Goal: Task Accomplishment & Management: Use online tool/utility

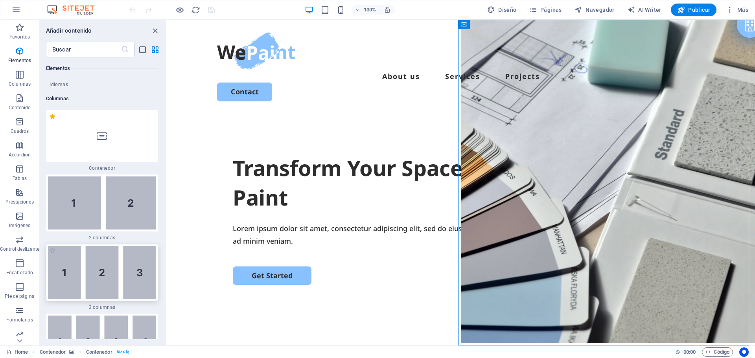
scroll to position [384, 0]
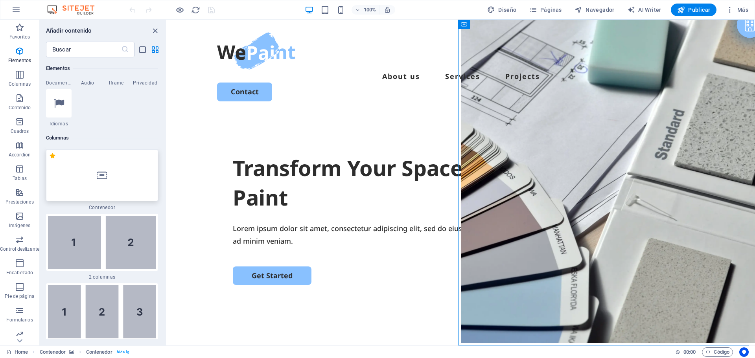
click at [109, 177] on div at bounding box center [102, 176] width 112 height 52
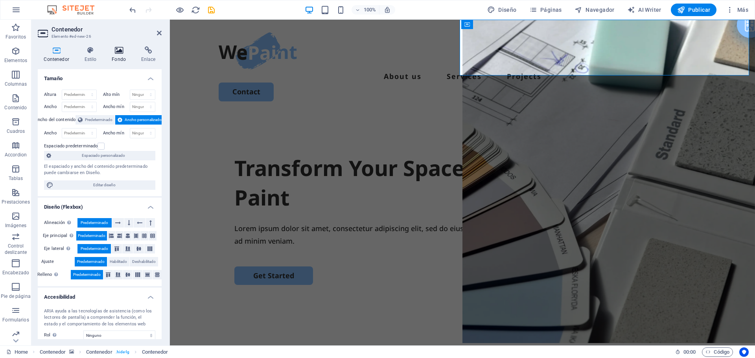
click at [113, 59] on h4 "Fondo" at bounding box center [121, 54] width 30 height 17
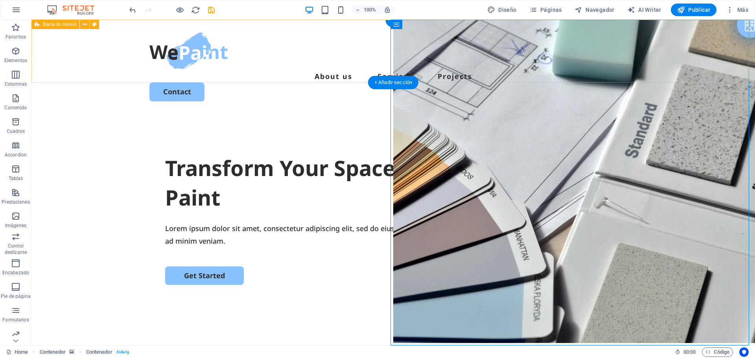
click at [428, 32] on div "Menu About us Services Projects Contact" at bounding box center [393, 67] width 724 height 94
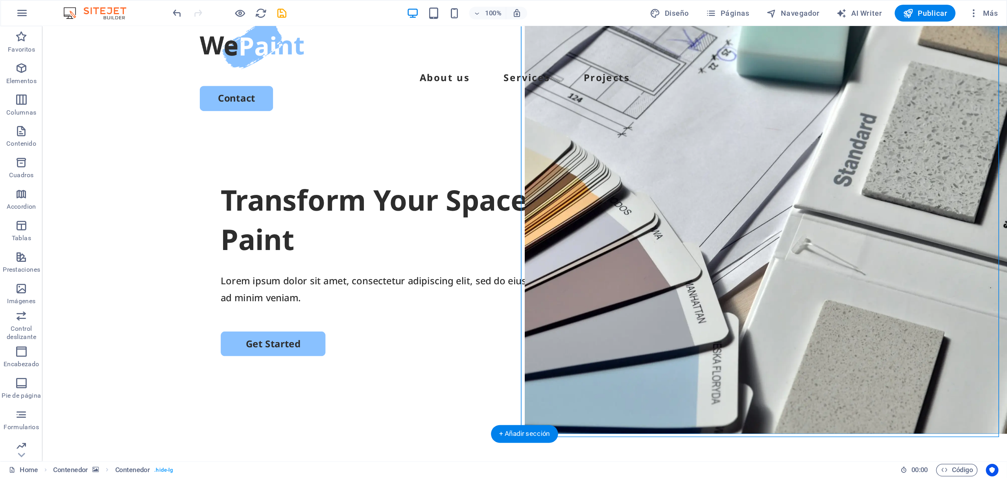
scroll to position [39, 0]
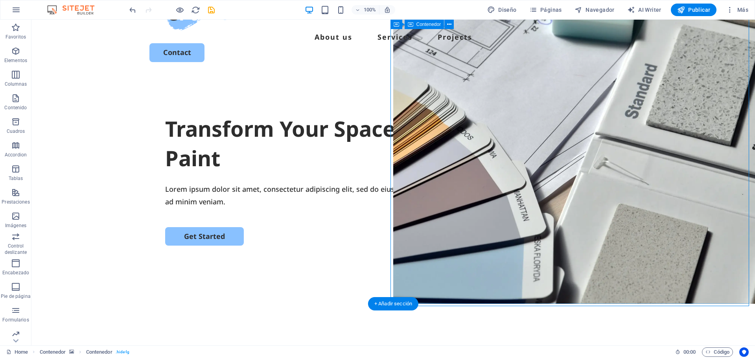
click at [730, 11] on icon "button" at bounding box center [730, 10] width 8 height 8
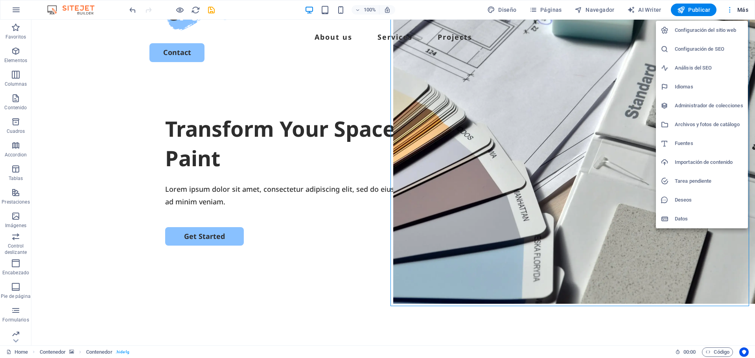
click at [730, 11] on div at bounding box center [377, 179] width 755 height 358
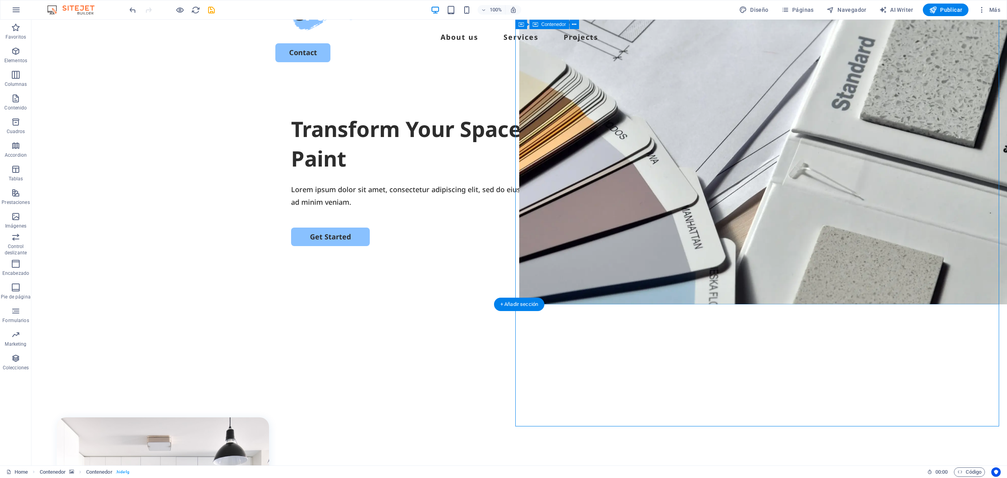
click at [17, 273] on p "Encabezado" at bounding box center [15, 273] width 27 height 6
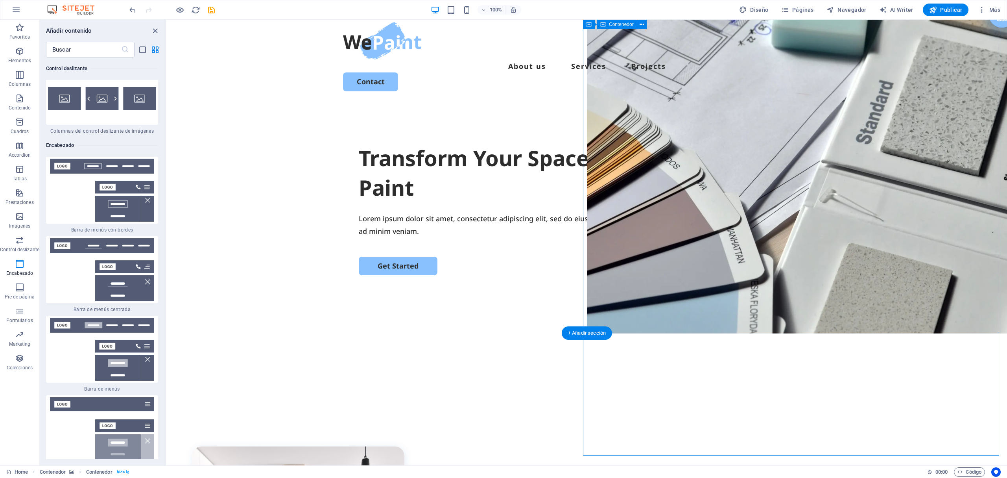
scroll to position [0, 0]
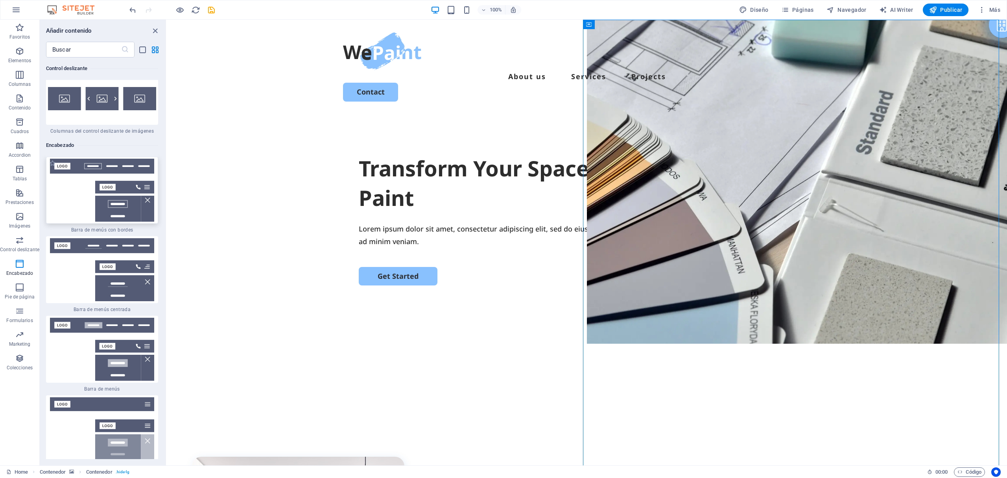
click at [133, 159] on img at bounding box center [102, 190] width 108 height 63
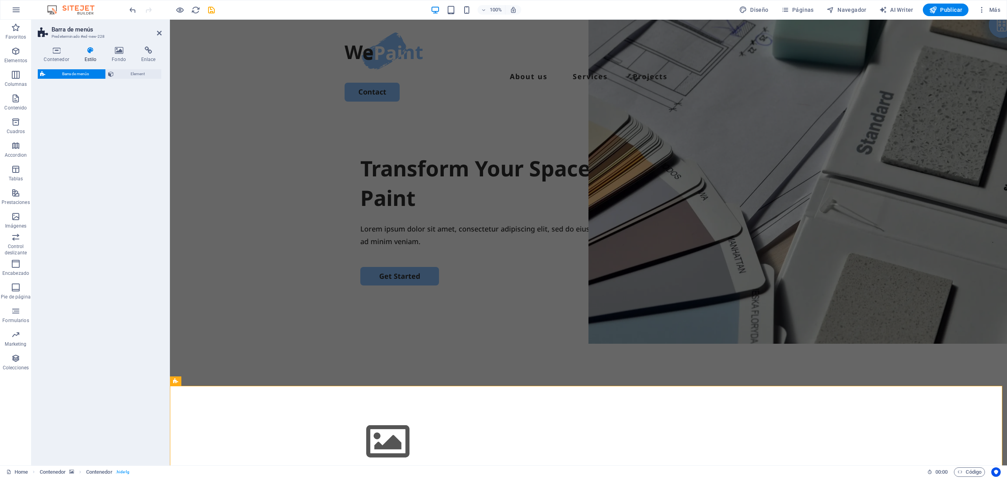
select select "rem"
select select "preset-menu-v2-border"
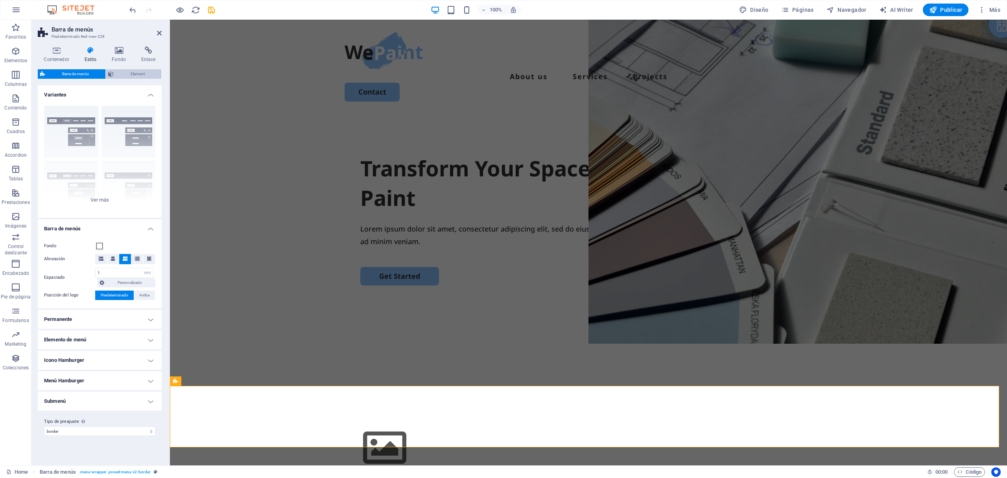
click at [139, 78] on span "Element" at bounding box center [137, 73] width 43 height 9
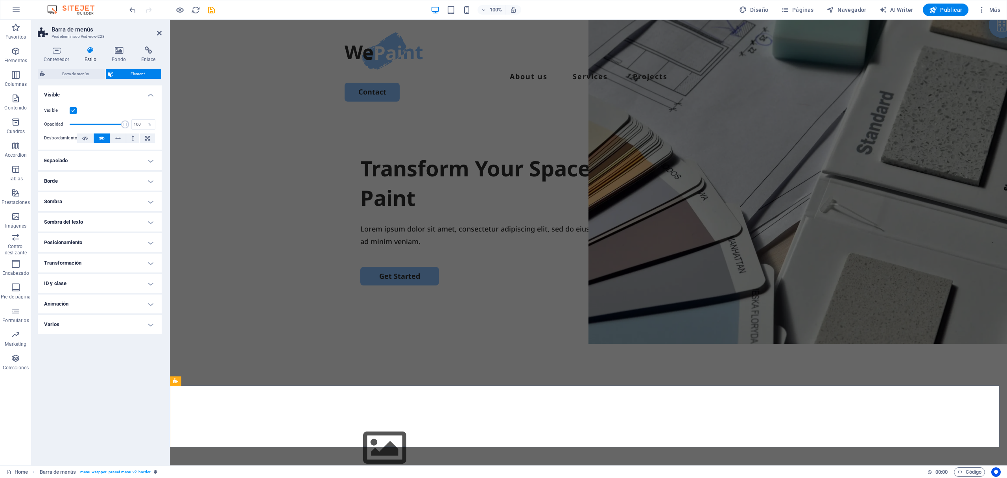
click at [79, 87] on h4 "Visible" at bounding box center [100, 92] width 124 height 14
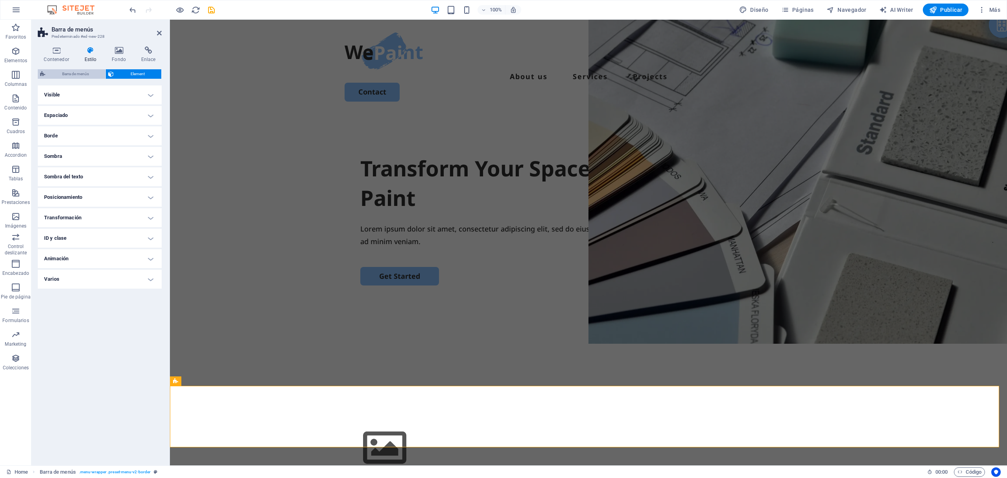
click at [74, 76] on span "Barra de menús" at bounding box center [75, 73] width 55 height 9
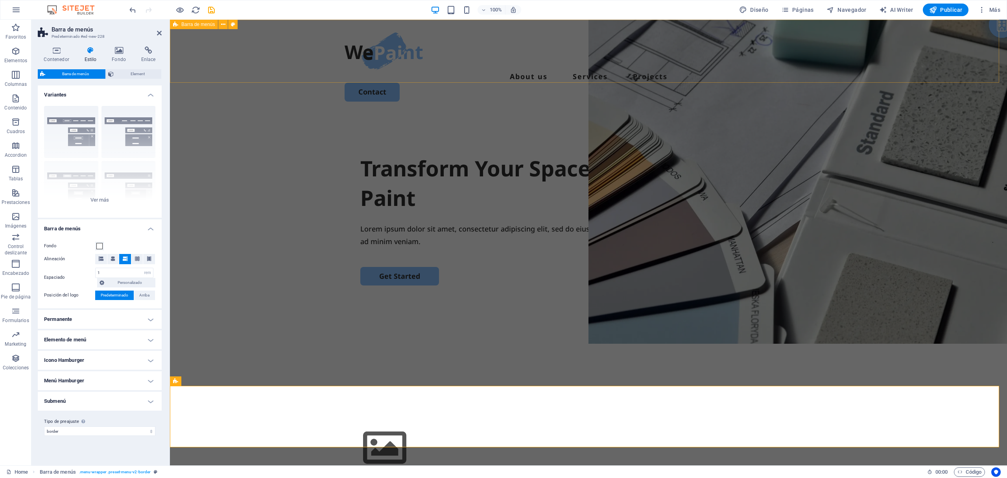
click at [669, 70] on nav "About us Services Projects" at bounding box center [589, 76] width 488 height 13
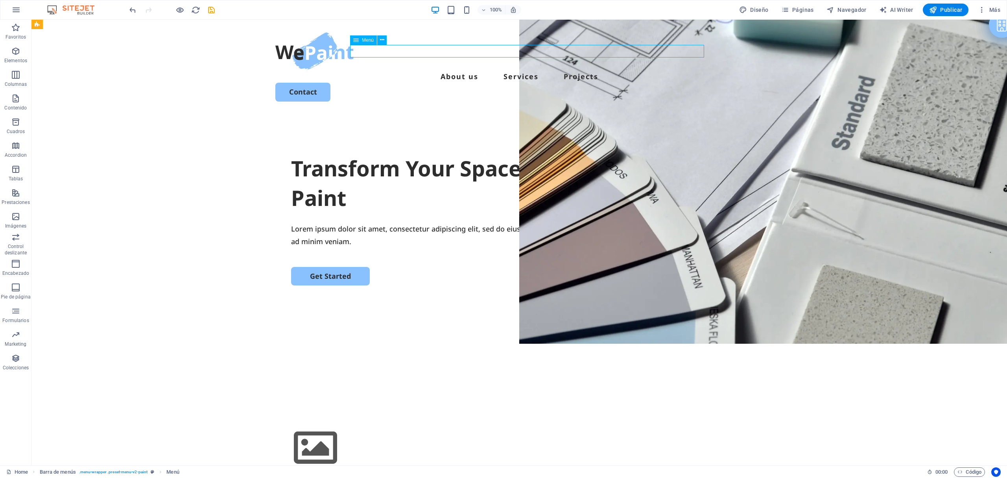
click at [669, 70] on nav "About us Services Projects" at bounding box center [519, 76] width 488 height 13
select select
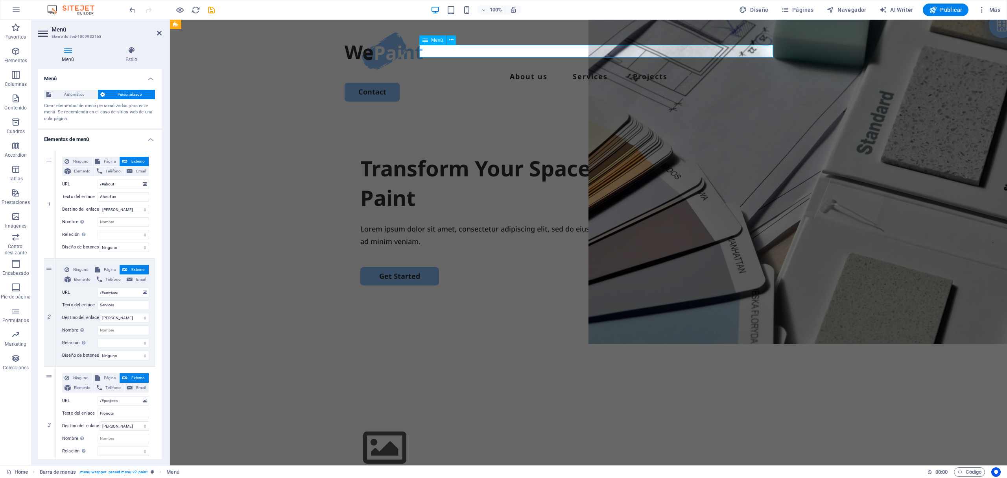
click at [669, 70] on nav "About us Services Projects" at bounding box center [589, 76] width 488 height 13
click at [539, 70] on nav "About us Services Projects" at bounding box center [589, 76] width 488 height 13
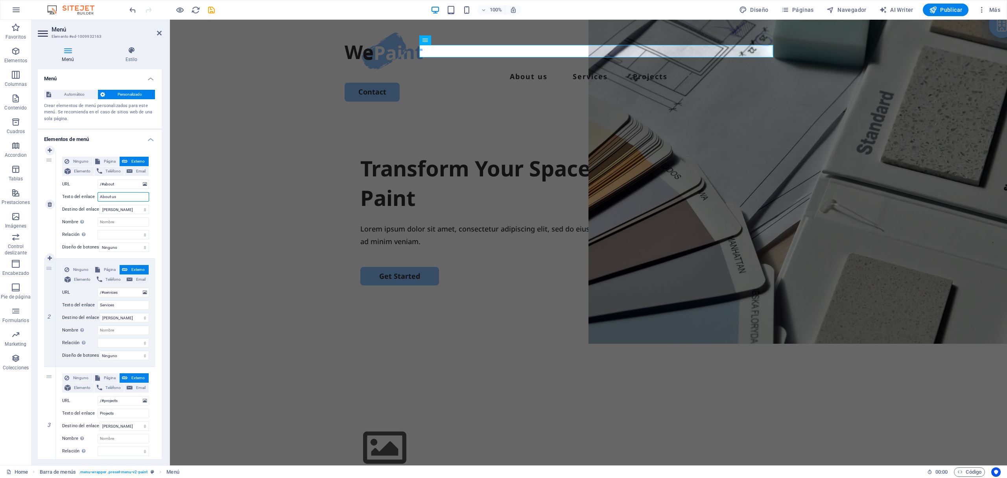
drag, startPoint x: 128, startPoint y: 197, endPoint x: 75, endPoint y: 197, distance: 53.1
click at [75, 197] on div "Texto del enlace About us" at bounding box center [105, 196] width 87 height 9
type input "Home"
select select
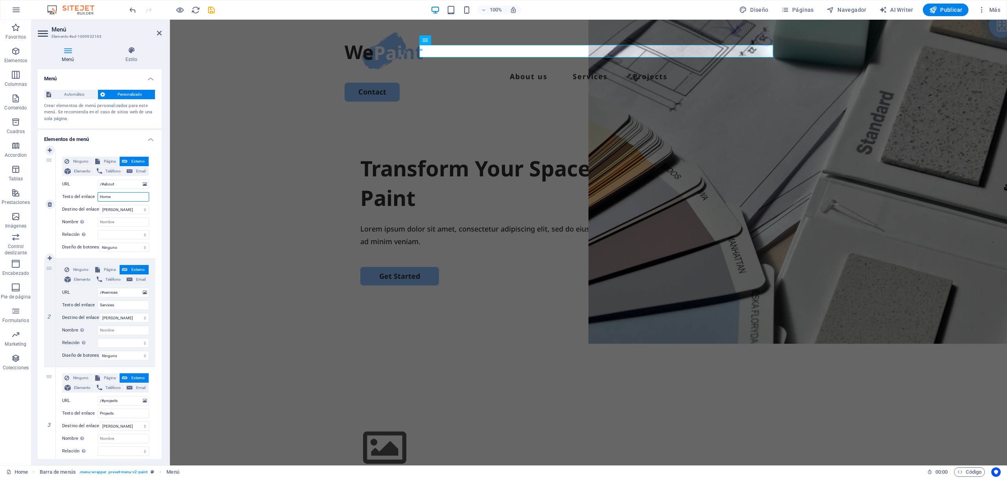
select select
type input "Home"
click at [118, 306] on input "Services" at bounding box center [124, 304] width 52 height 9
type input "Servic"
select select
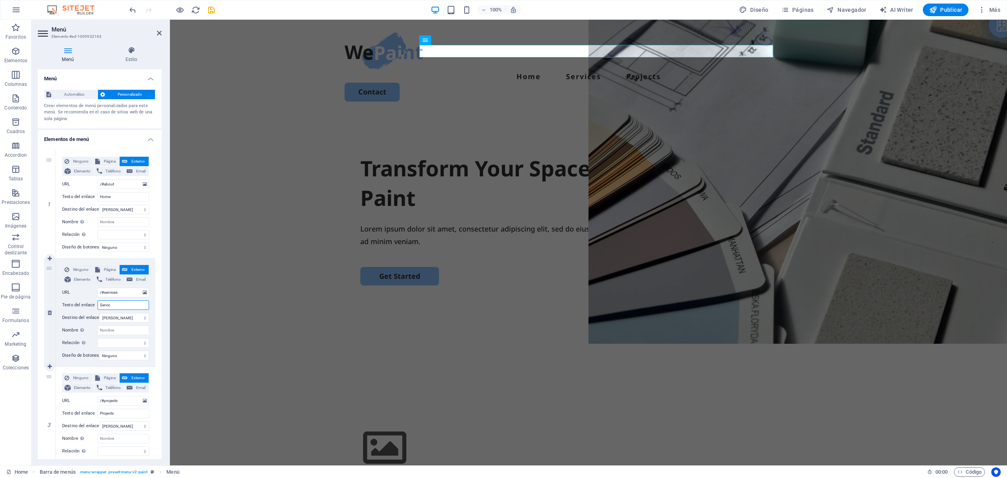
select select
type input "Servicios"
select select
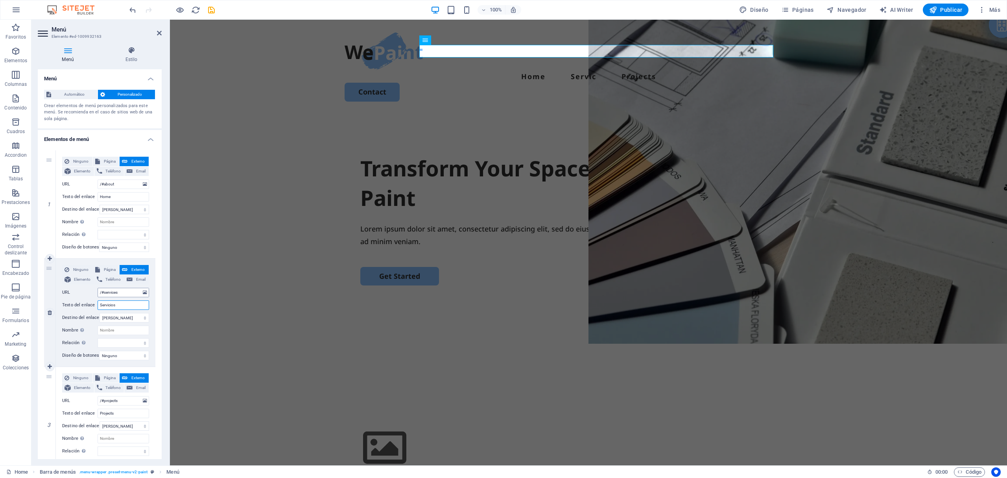
select select
type input "Servicios"
drag, startPoint x: 126, startPoint y: 411, endPoint x: 95, endPoint y: 405, distance: 31.6
click at [95, 358] on div "Ninguno Página Externo Elemento Teléfono Email Página Home Legal Notice Privacy…" at bounding box center [105, 414] width 87 height 83
type input "contácto"
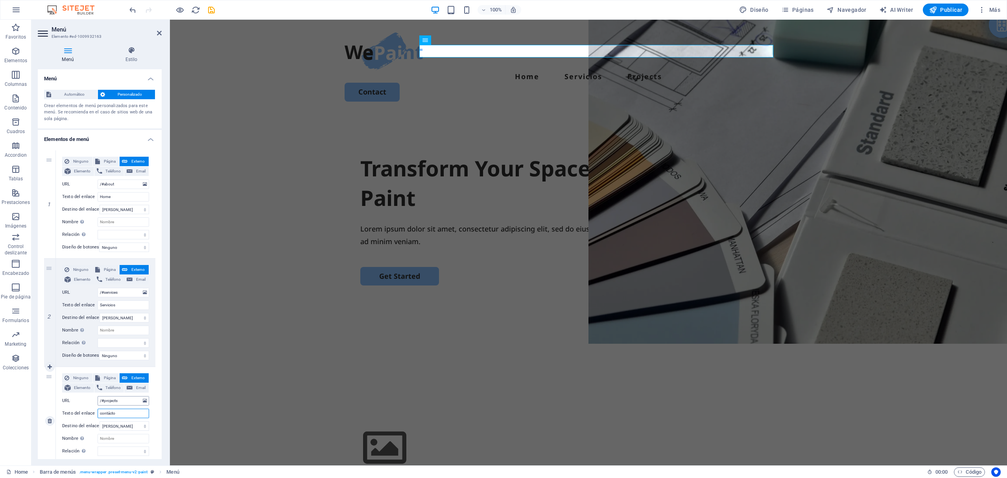
select select
type input "Con"
select select
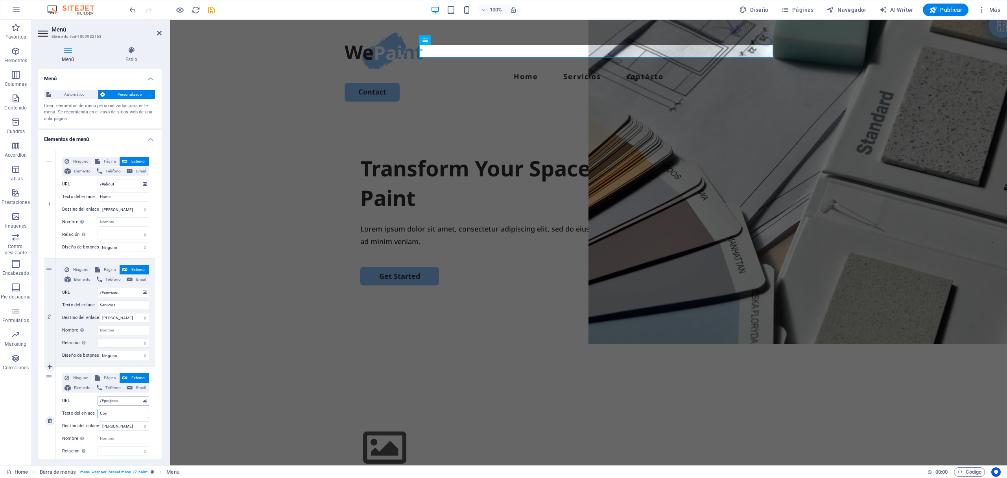
select select
type input "Cont"
select select
type input "Contacto"
select select
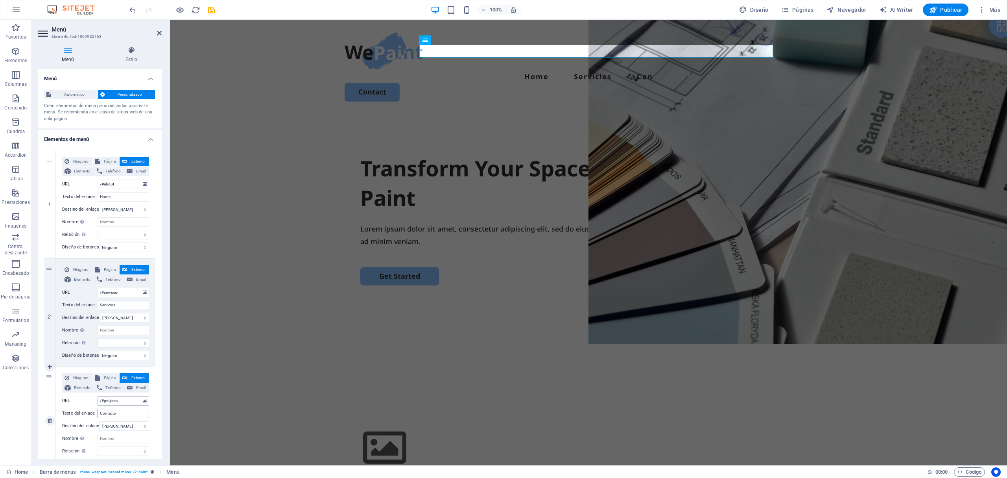
select select
type input "Contacto"
click at [158, 35] on icon at bounding box center [159, 33] width 5 height 6
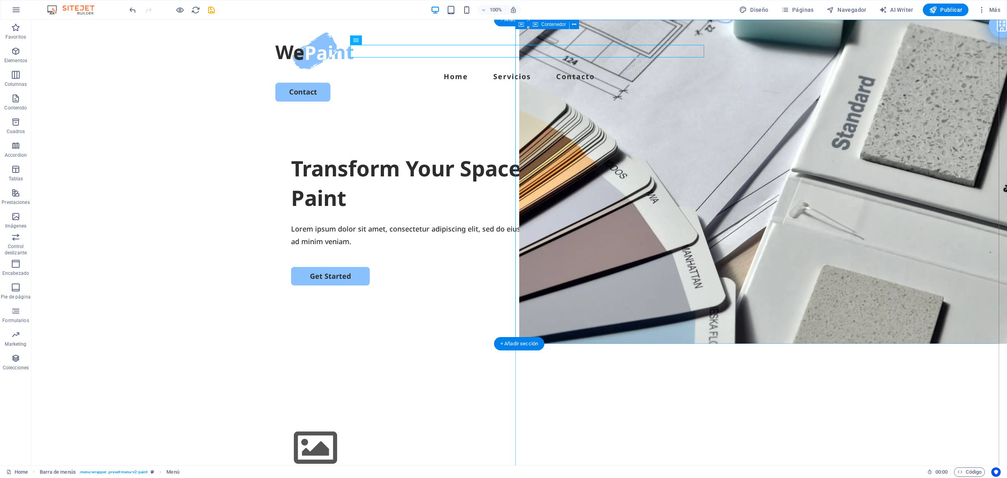
click at [19, 105] on p "Contenido" at bounding box center [15, 108] width 22 height 6
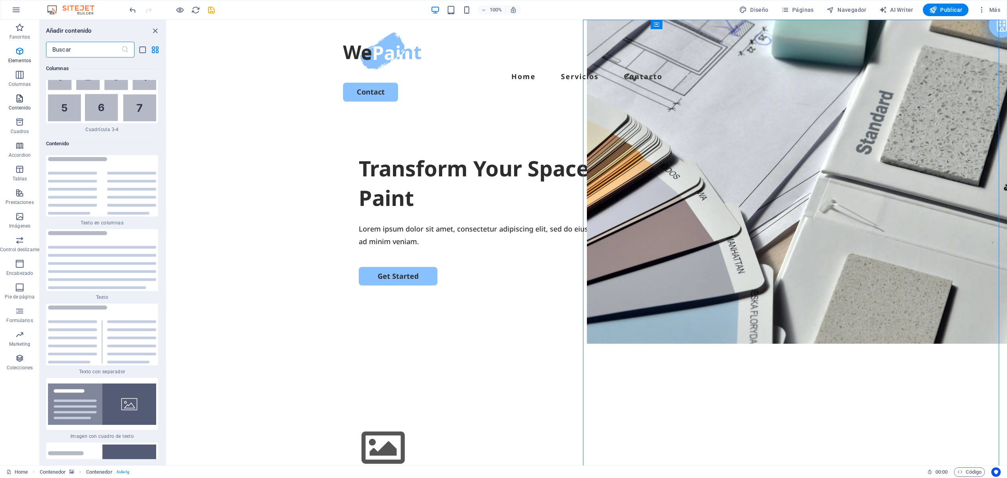
scroll to position [2646, 0]
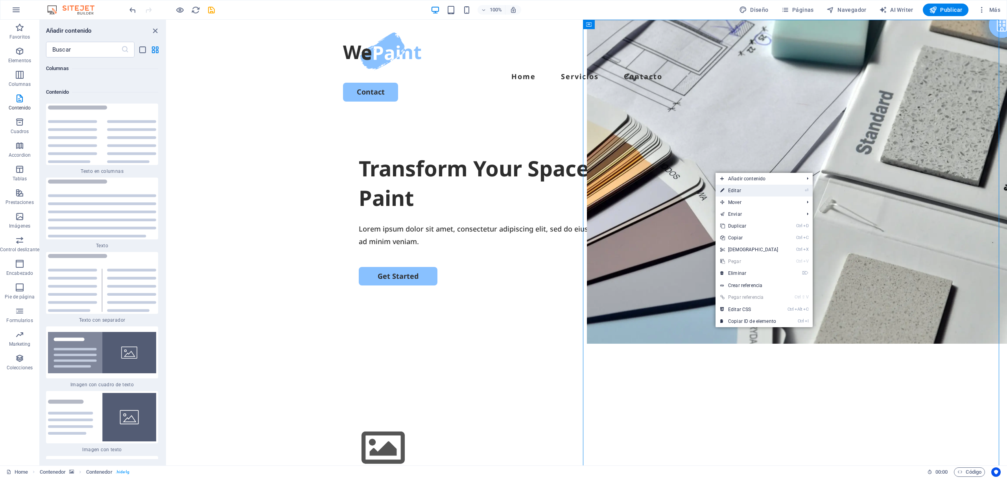
click at [730, 187] on link "⏎ Editar" at bounding box center [750, 191] width 68 height 12
select select "vh"
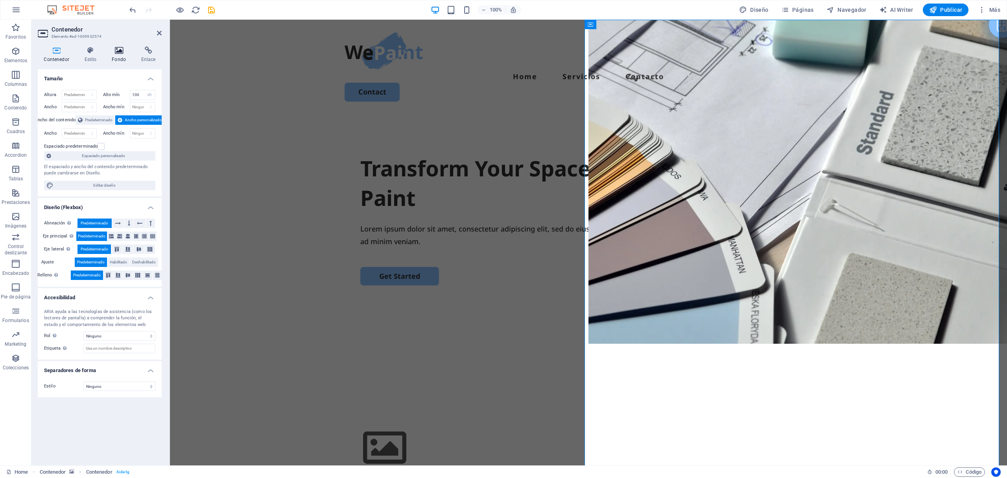
click at [117, 54] on h4 "Fondo" at bounding box center [121, 54] width 30 height 17
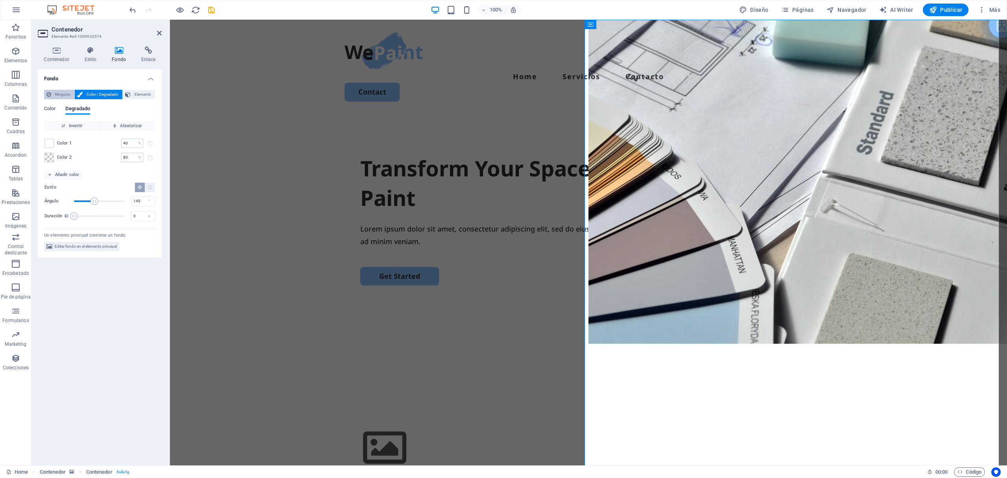
click at [62, 91] on span "Ninguno" at bounding box center [63, 94] width 18 height 9
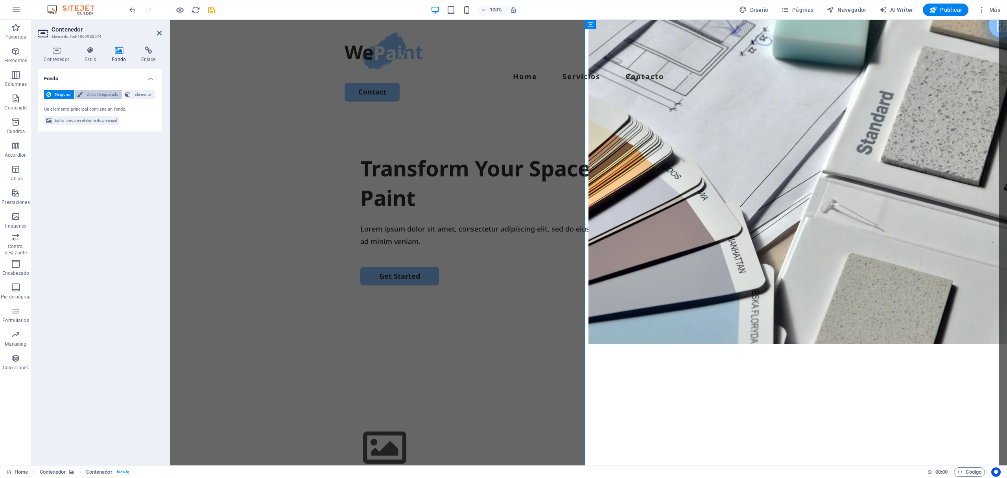
click at [81, 92] on icon at bounding box center [80, 94] width 6 height 9
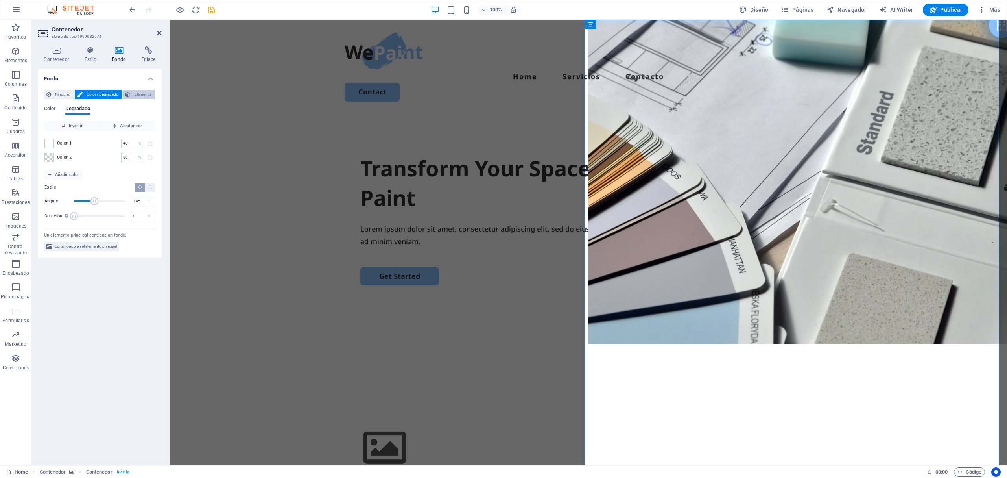
click at [143, 92] on span "Elemento" at bounding box center [143, 94] width 20 height 9
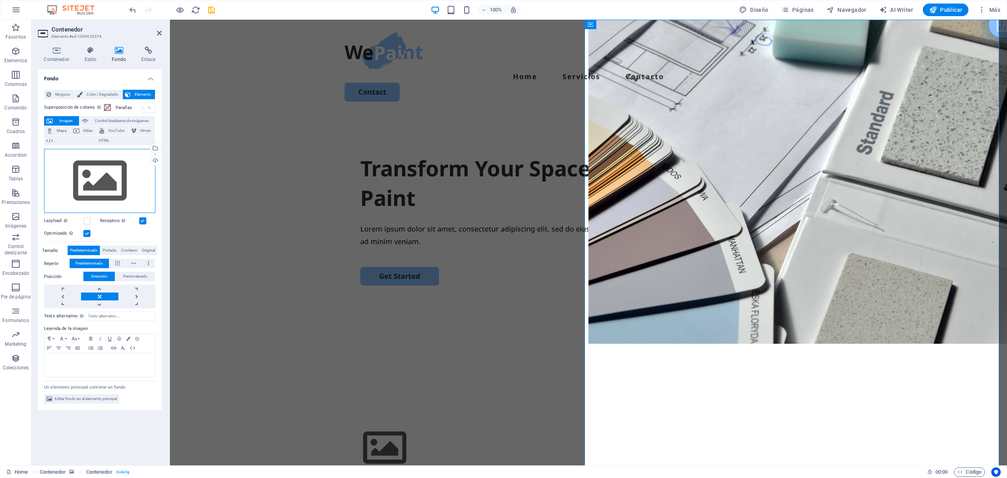
click at [107, 190] on div "Arrastra archivos aquí, haz clic para escoger archivos o selecciona archivos de…" at bounding box center [99, 181] width 111 height 65
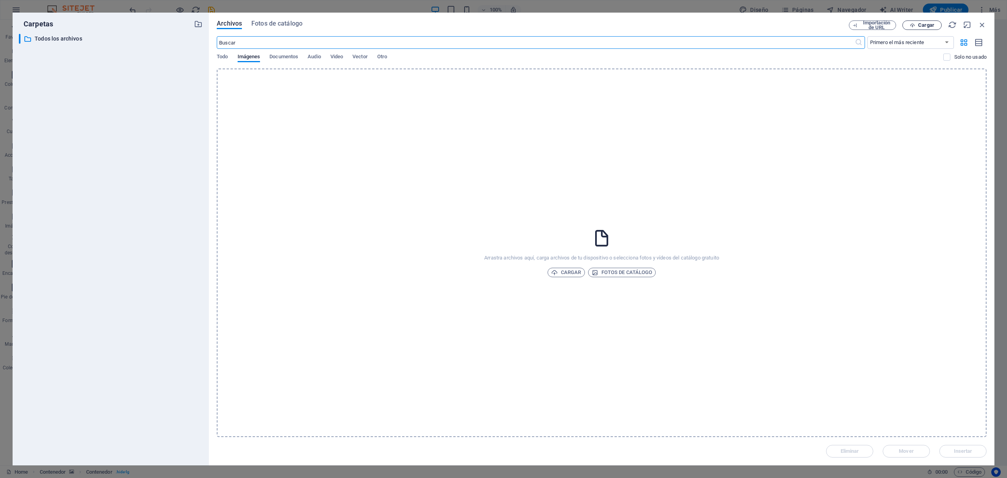
click at [755, 28] on button "Cargar" at bounding box center [922, 24] width 39 height 9
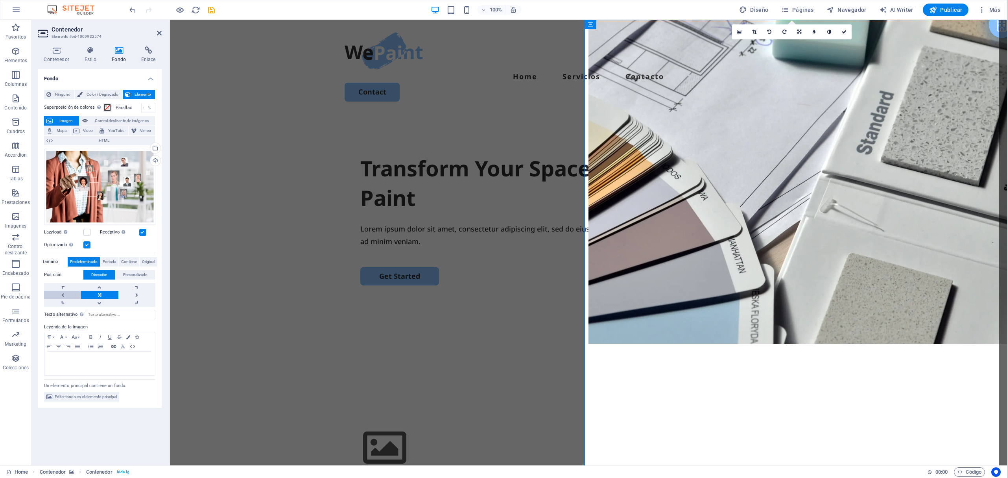
click at [63, 295] on link at bounding box center [62, 295] width 37 height 8
click at [98, 287] on link at bounding box center [99, 287] width 37 height 8
click at [102, 294] on link at bounding box center [99, 295] width 37 height 8
click at [755, 8] on span "Publicar" at bounding box center [945, 10] width 33 height 8
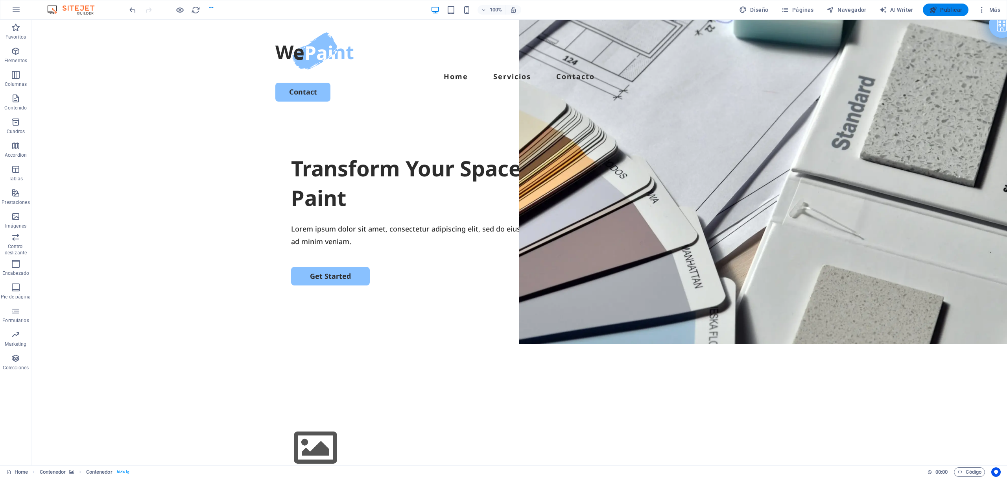
checkbox input "false"
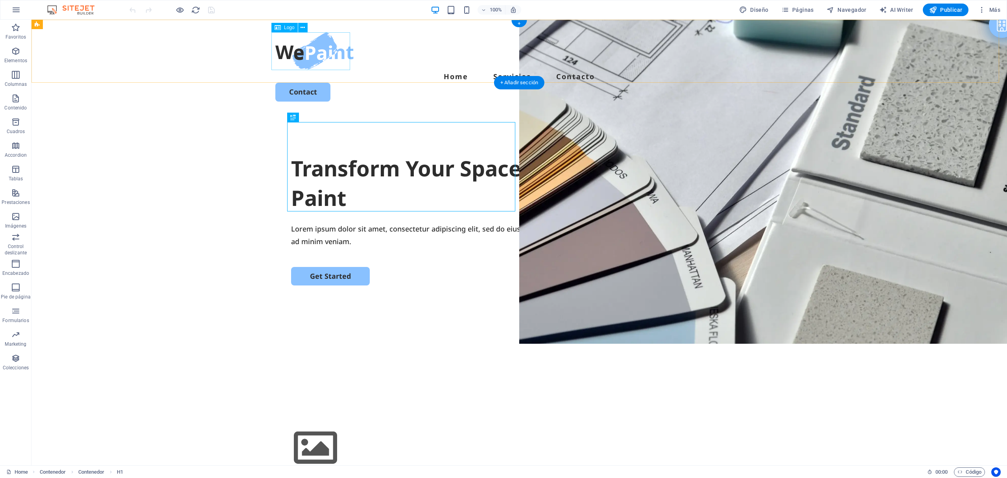
click at [346, 48] on div at bounding box center [519, 51] width 488 height 38
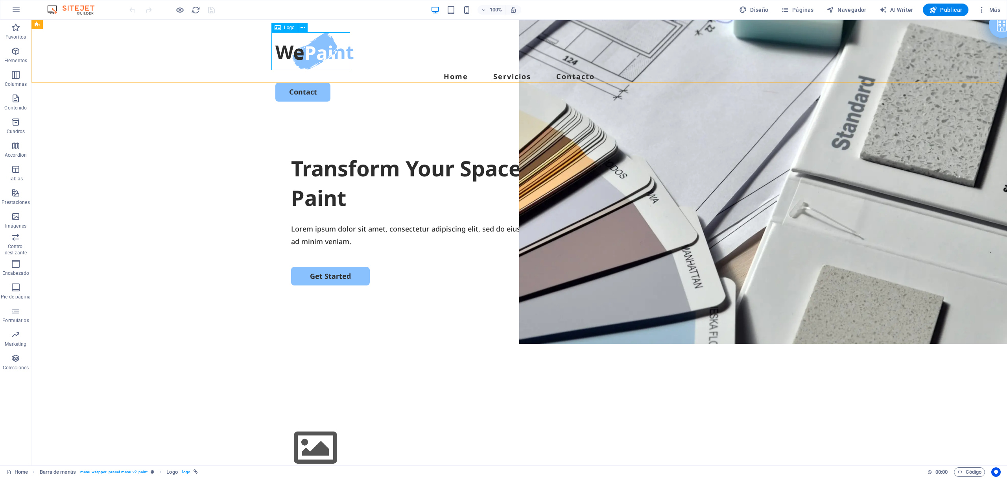
click at [289, 29] on span "Logo" at bounding box center [289, 27] width 11 height 5
click at [303, 30] on icon at bounding box center [303, 28] width 4 height 8
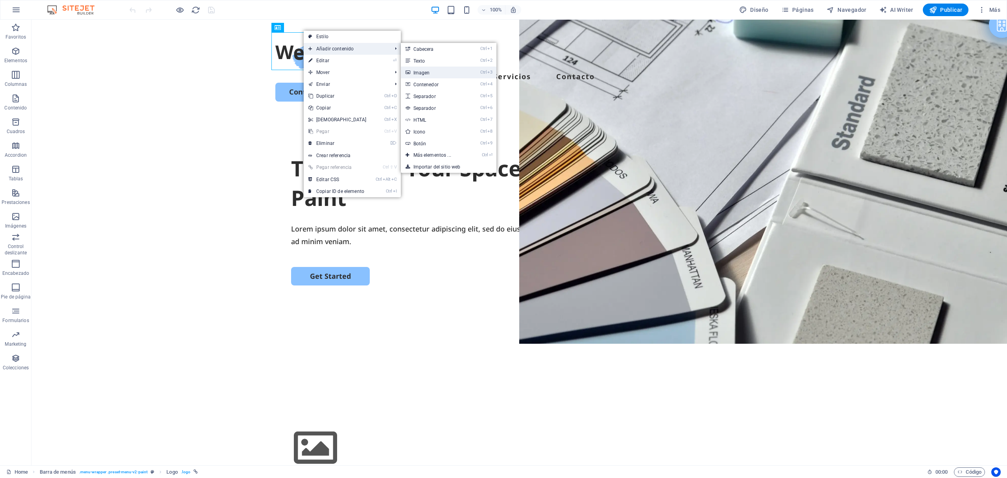
click at [441, 74] on link "Ctrl 3 Imagen" at bounding box center [434, 72] width 66 height 12
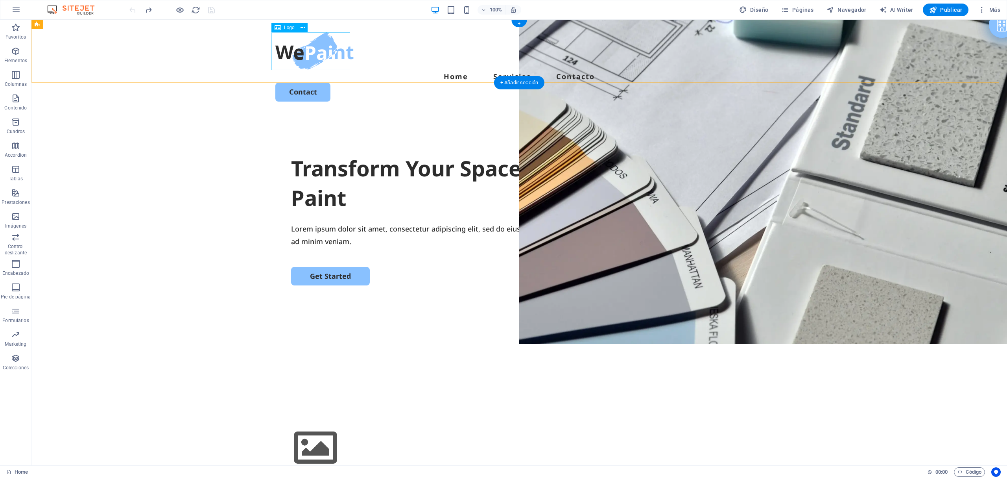
click at [331, 61] on div at bounding box center [519, 51] width 488 height 38
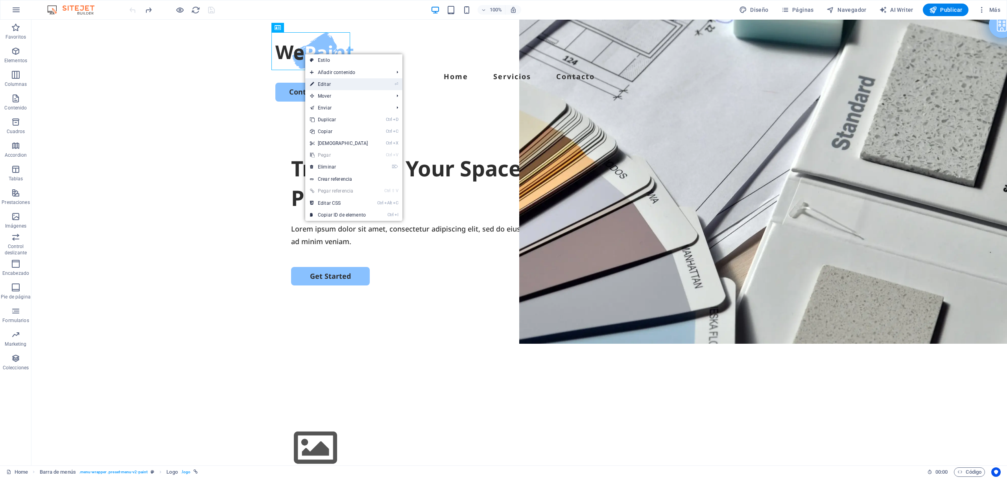
click at [332, 88] on link "⏎ Editar" at bounding box center [339, 84] width 68 height 12
select select "px"
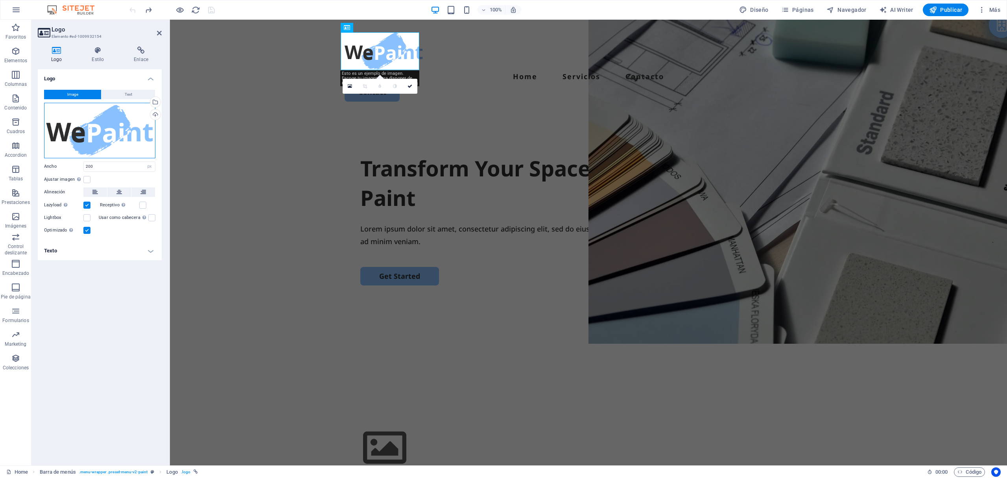
click at [129, 122] on div "Arrastra archivos aquí, haz clic para escoger archivos o selecciona archivos de…" at bounding box center [99, 130] width 111 height 55
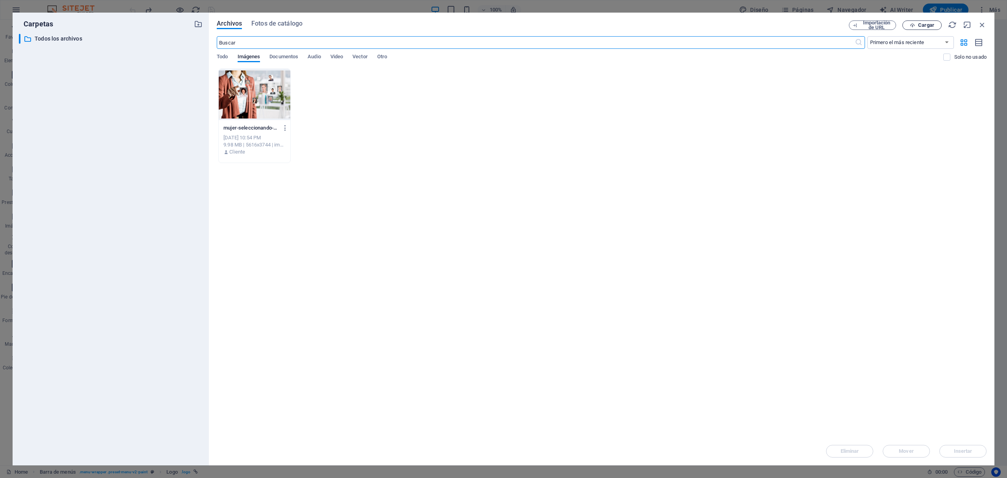
click at [911, 24] on icon "button" at bounding box center [912, 25] width 5 height 5
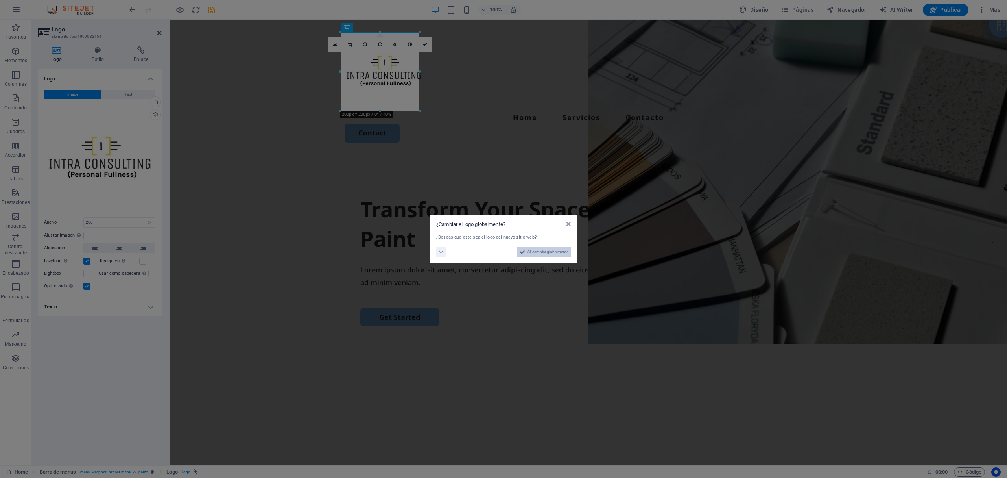
click at [539, 253] on span "Sí, cambiar globalmente" at bounding box center [548, 251] width 41 height 9
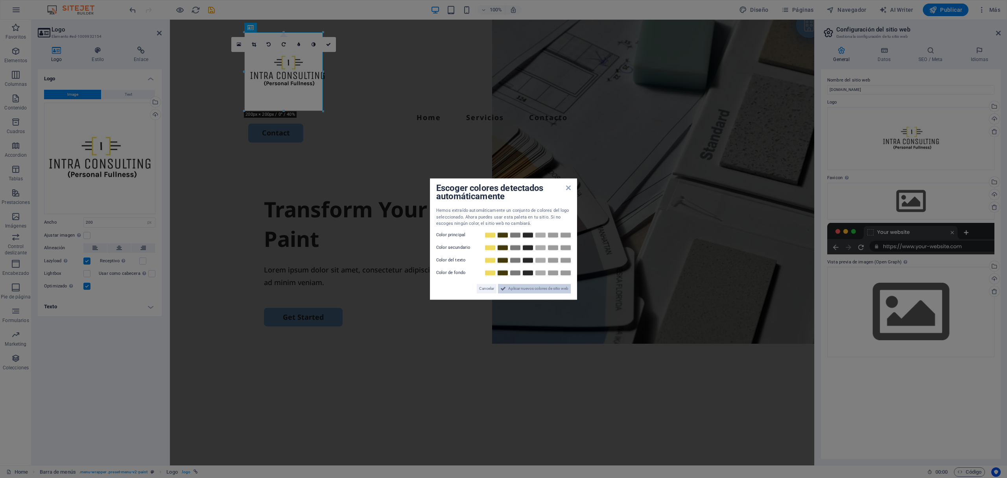
click at [525, 290] on span "Aplicar nuevos colores de sitio web" at bounding box center [538, 288] width 60 height 9
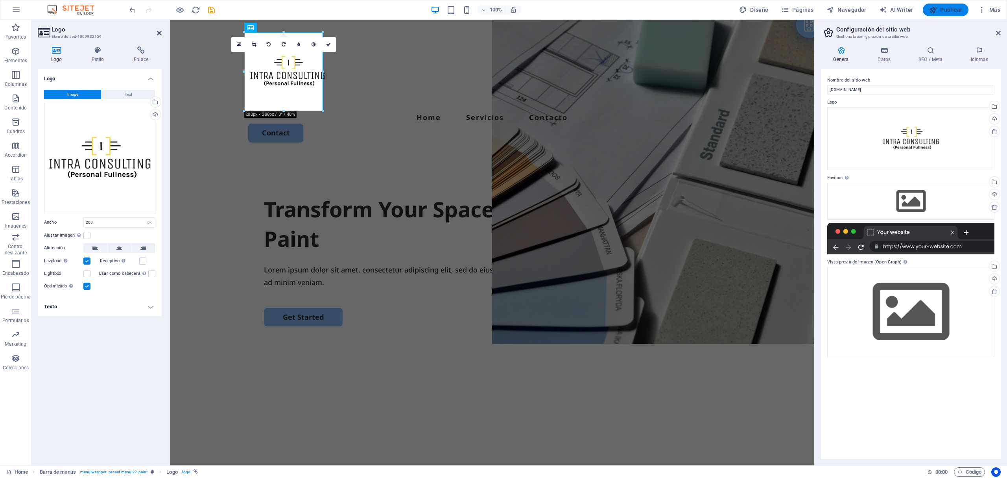
click at [940, 10] on span "Publicar" at bounding box center [945, 10] width 33 height 8
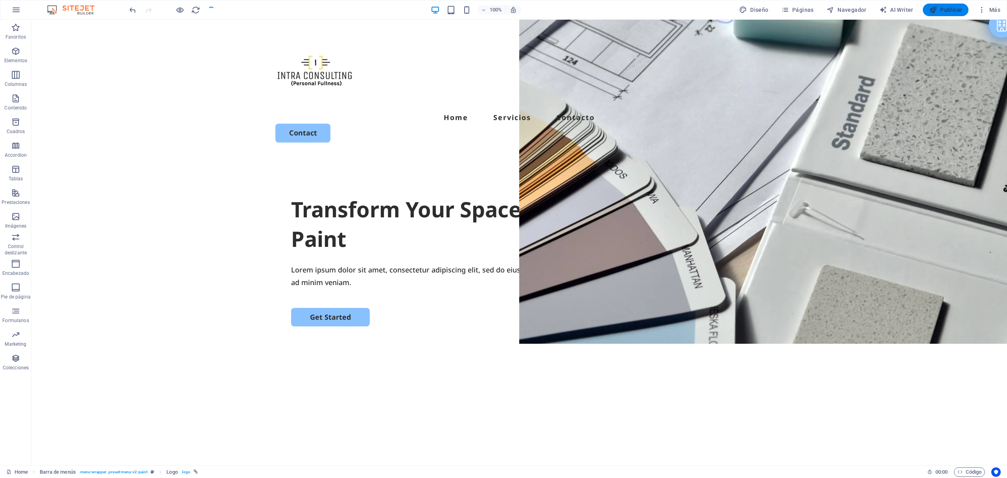
checkbox input "false"
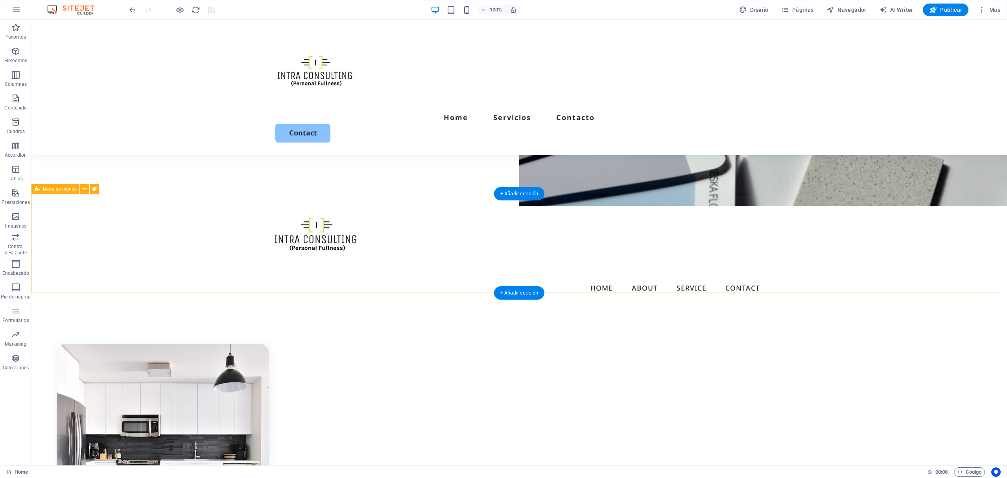
scroll to position [149, 0]
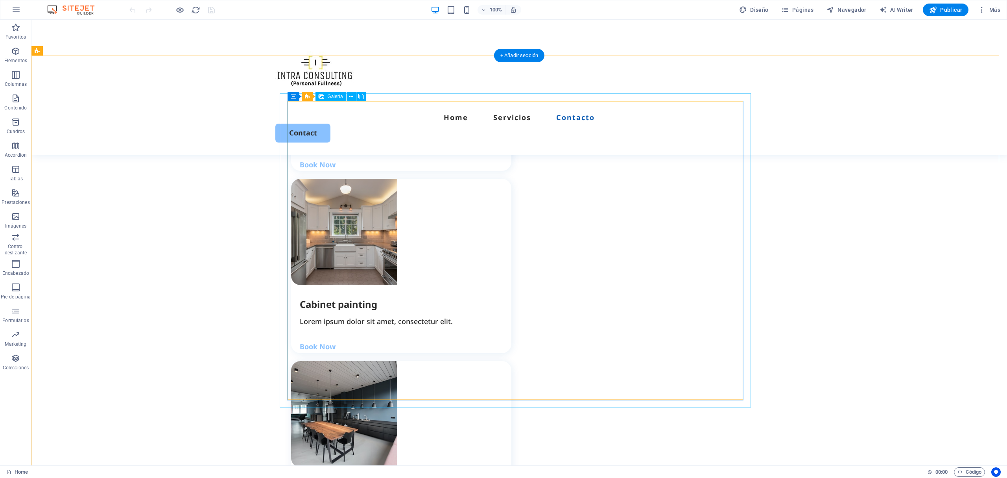
scroll to position [1356, 0]
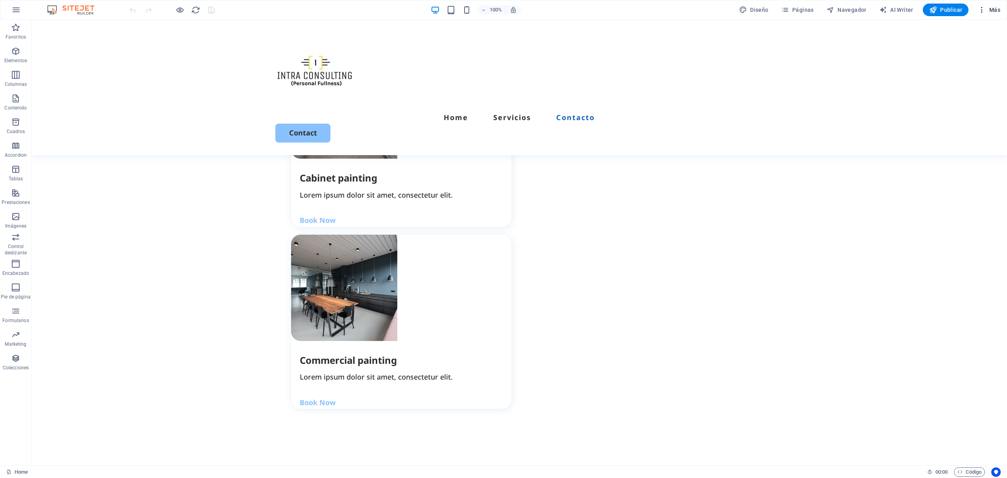
click at [979, 13] on icon "button" at bounding box center [982, 10] width 8 height 8
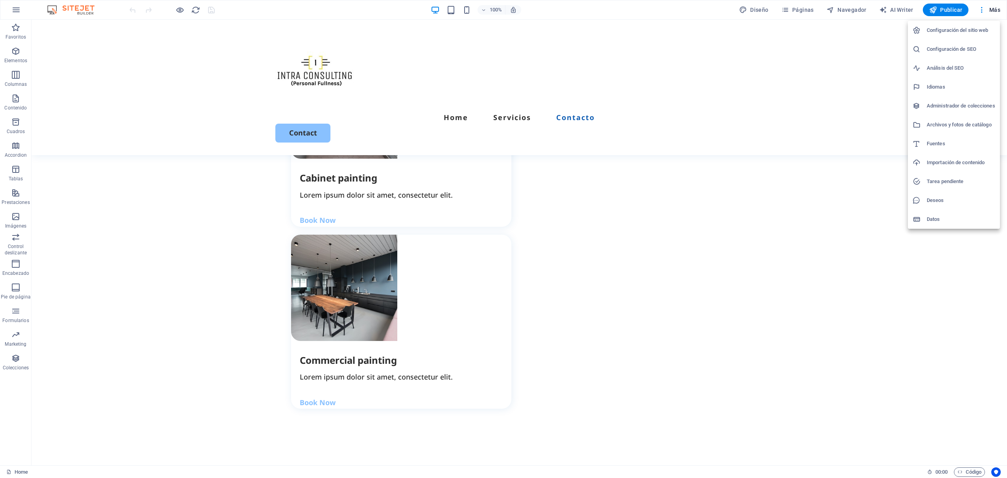
click at [954, 32] on h6 "Configuración del sitio web" at bounding box center [961, 30] width 68 height 9
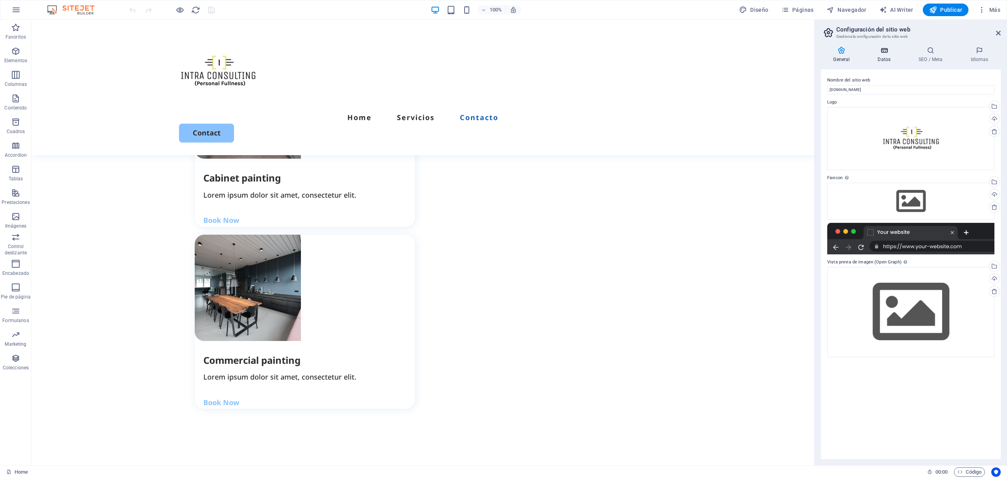
click at [882, 51] on icon at bounding box center [885, 50] width 38 height 8
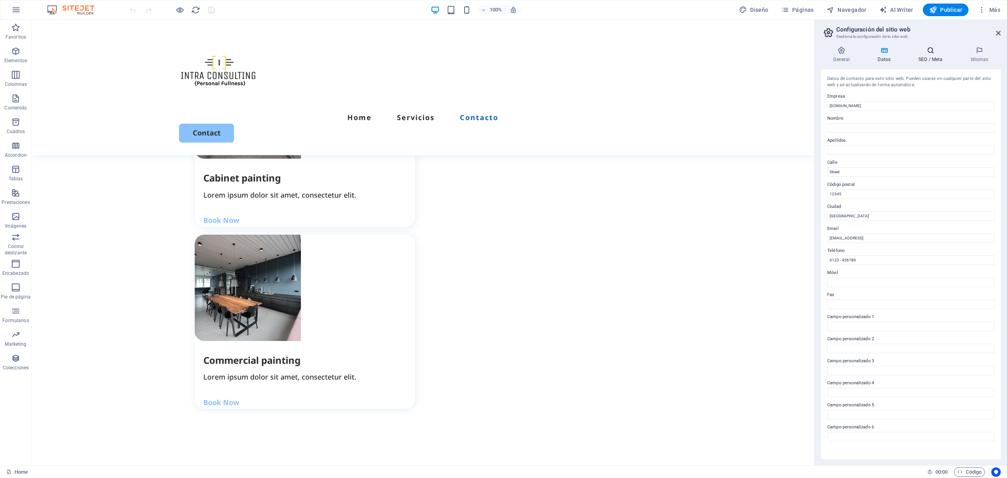
click at [922, 49] on icon at bounding box center [931, 50] width 49 height 8
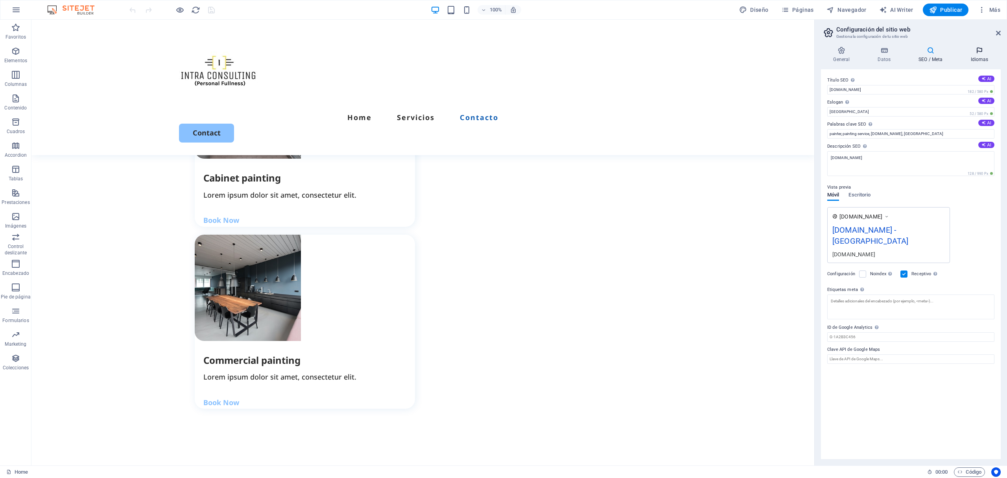
click at [975, 54] on h4 "Idiomas" at bounding box center [980, 54] width 42 height 17
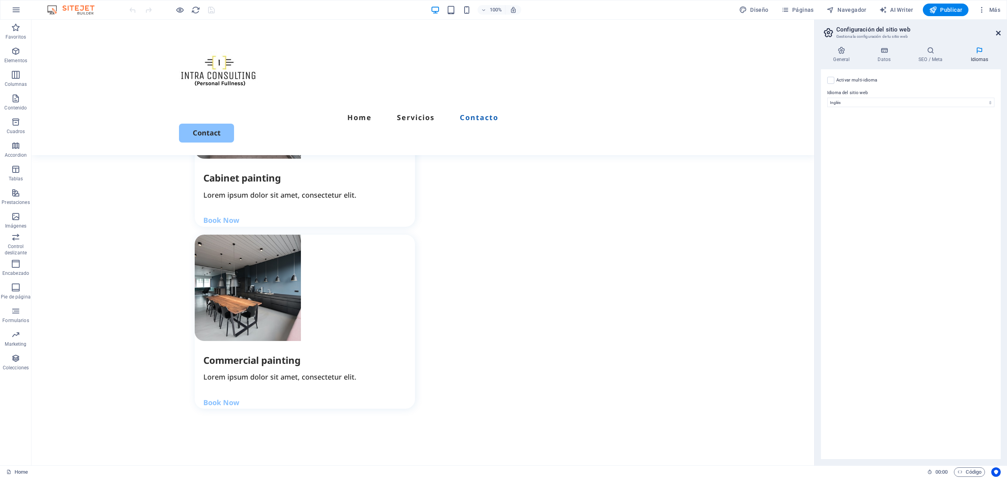
click at [999, 32] on icon at bounding box center [998, 33] width 5 height 6
